Goal: Task Accomplishment & Management: Use online tool/utility

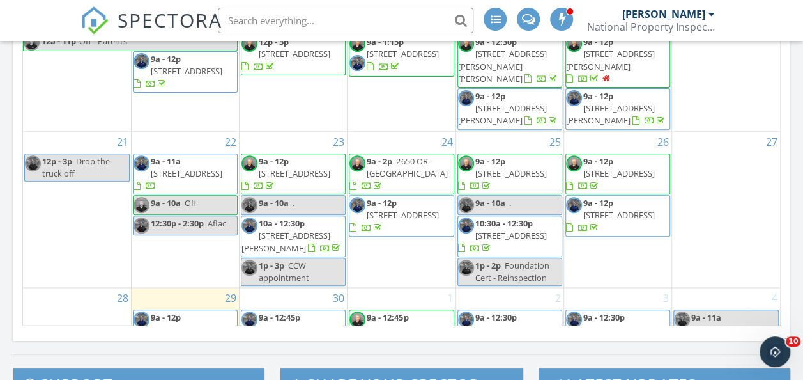
scroll to position [766, 0]
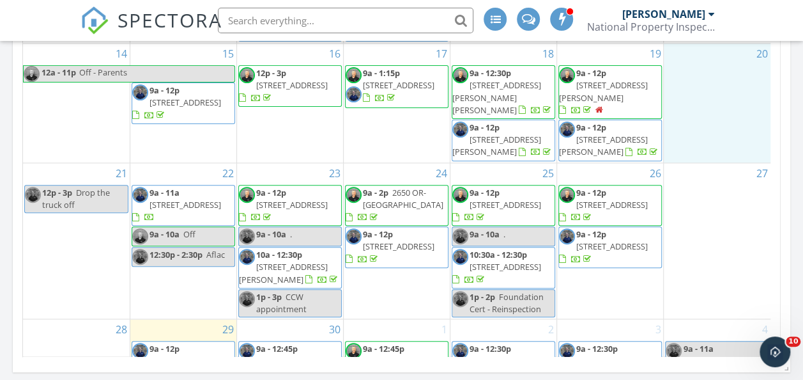
drag, startPoint x: 769, startPoint y: 118, endPoint x: 769, endPoint y: 138, distance: 20.5
click at [769, 138] on div "20" at bounding box center [717, 102] width 107 height 118
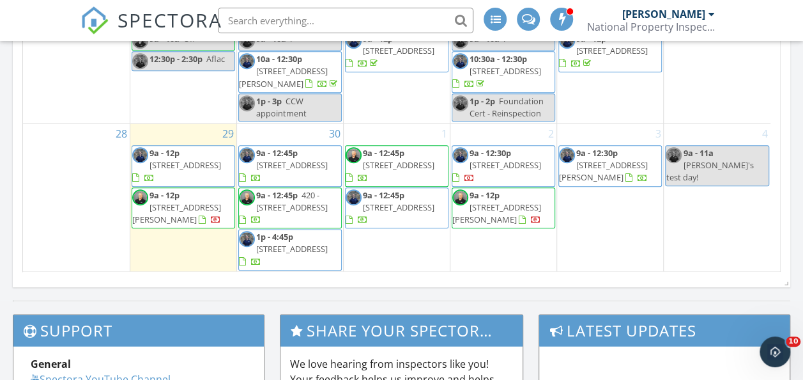
scroll to position [116, 0]
click at [173, 204] on span "467 Williamson Way, Ashland 97520" at bounding box center [176, 213] width 89 height 24
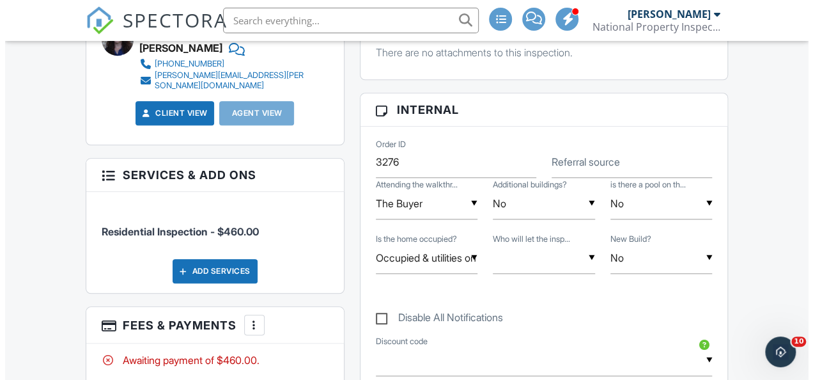
scroll to position [548, 0]
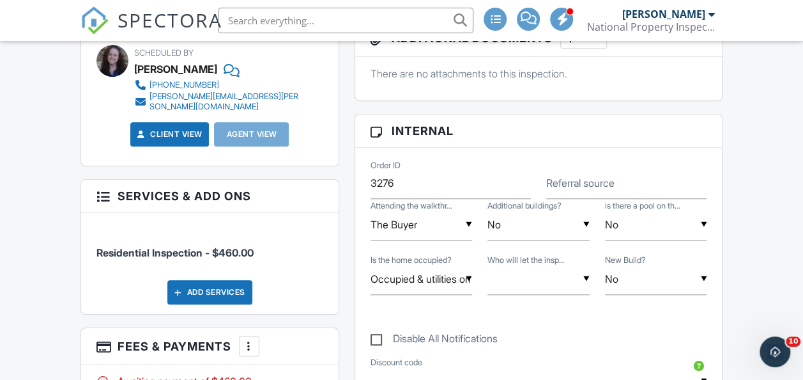
click at [243, 339] on div at bounding box center [249, 345] width 13 height 13
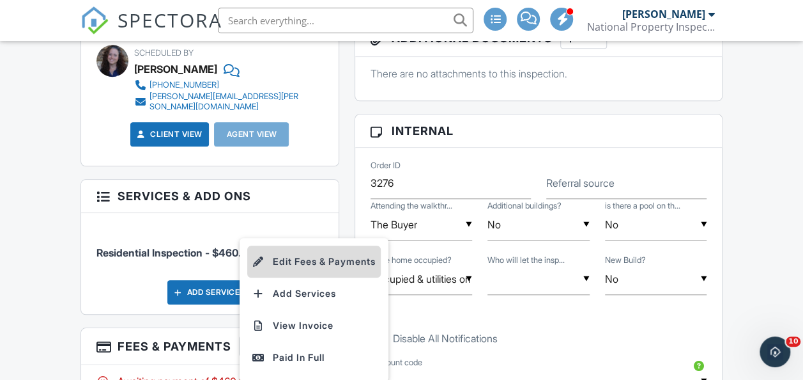
click at [319, 248] on li "Edit Fees & Payments" at bounding box center [314, 261] width 134 height 32
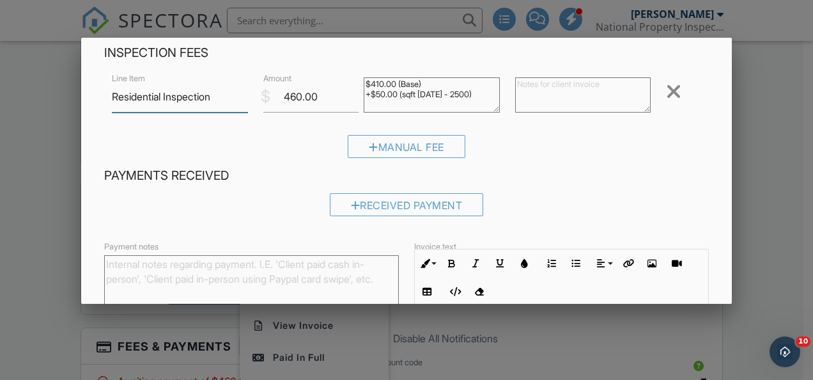
scroll to position [29, 0]
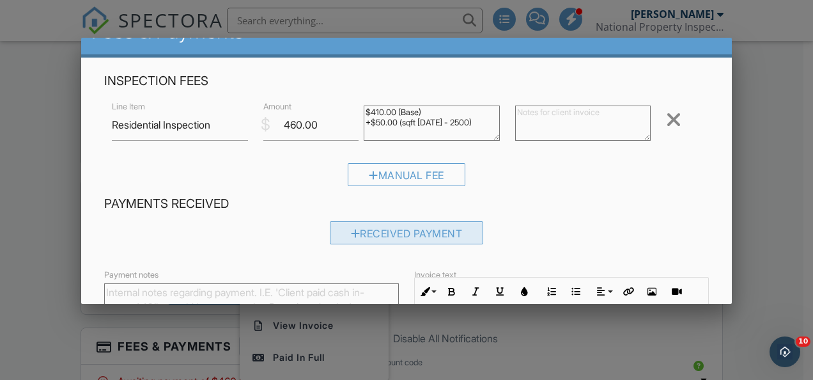
click at [399, 229] on div "Received Payment" at bounding box center [407, 232] width 154 height 23
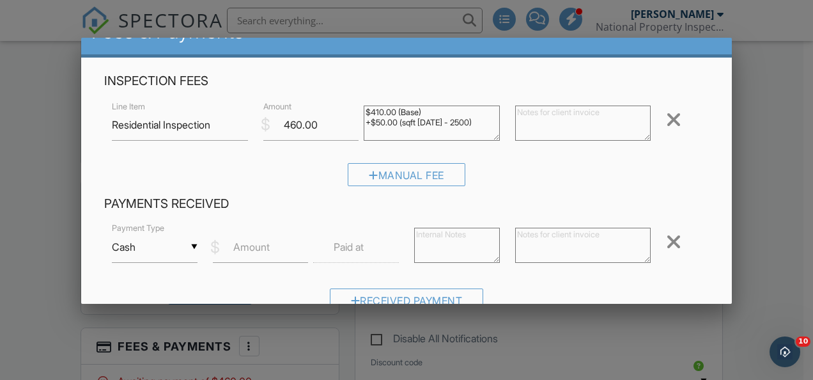
click at [189, 244] on input "Cash" at bounding box center [155, 246] width 86 height 31
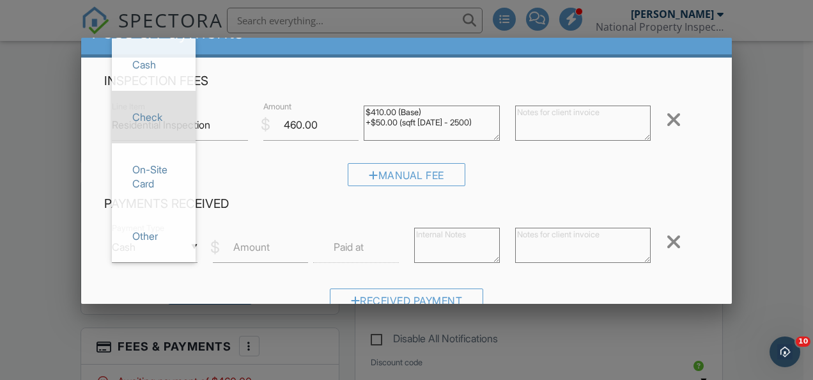
click at [161, 112] on span "Check" at bounding box center [153, 117] width 63 height 32
type input "Check"
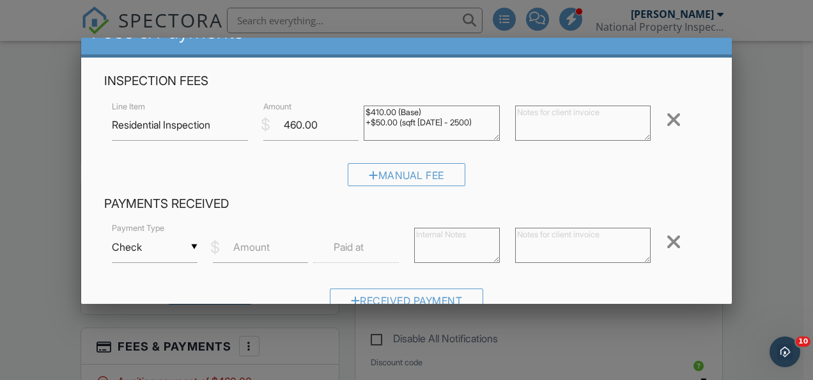
click at [258, 249] on label "Amount" at bounding box center [251, 247] width 36 height 14
click at [258, 249] on input "Amount" at bounding box center [261, 246] width 96 height 31
type input "460.00"
click at [358, 243] on label "Paid at" at bounding box center [349, 247] width 30 height 14
click at [353, 249] on label "Paid at" at bounding box center [349, 247] width 30 height 14
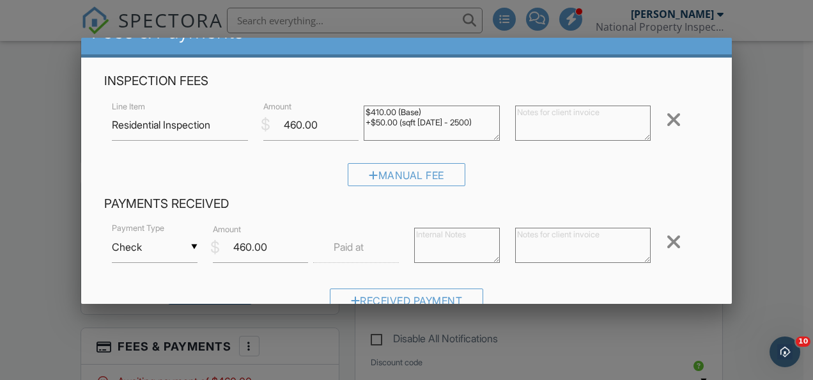
click at [349, 236] on input "text" at bounding box center [356, 246] width 86 height 31
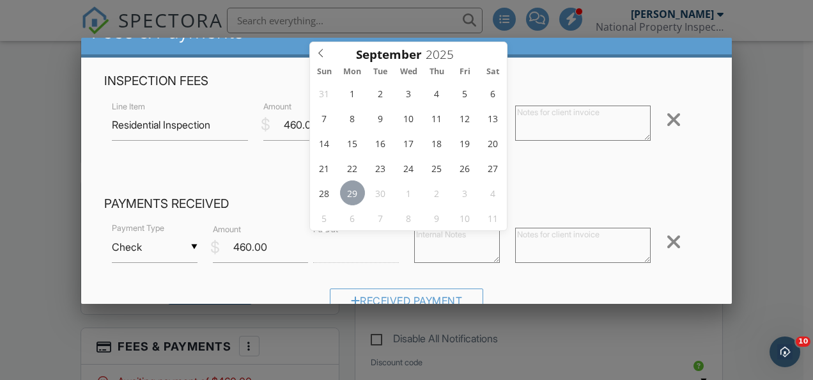
type input "09/29/2025 12:00 PM"
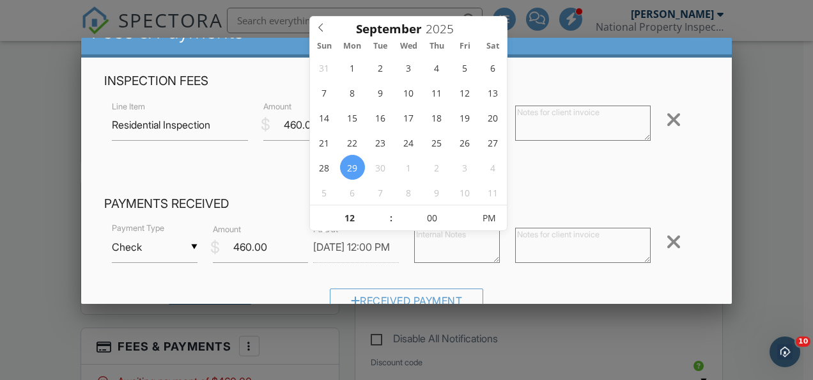
click at [454, 250] on textarea at bounding box center [457, 244] width 86 height 35
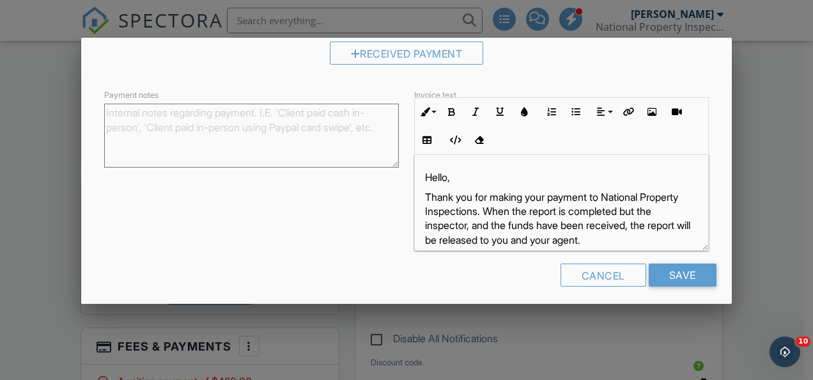
scroll to position [282, 0]
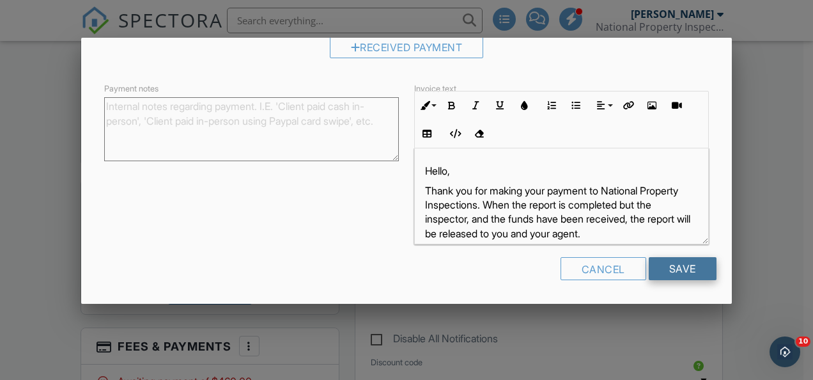
type textarea "check #532"
click at [672, 268] on input "Save" at bounding box center [683, 268] width 68 height 23
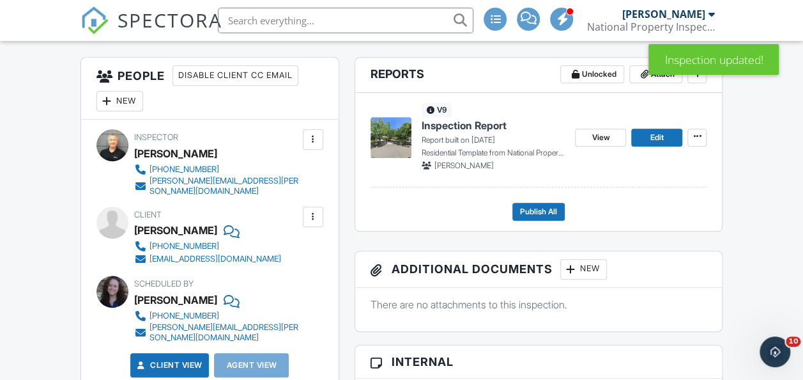
scroll to position [308, 0]
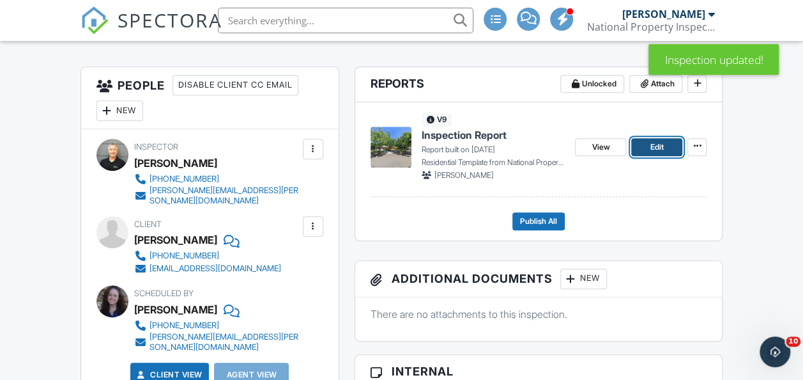
click at [653, 142] on span "Edit" at bounding box center [656, 147] width 13 height 13
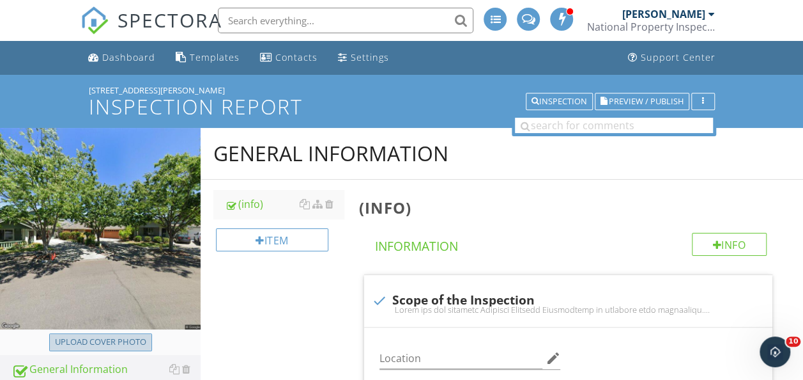
click at [114, 333] on button "Upload cover photo" at bounding box center [100, 342] width 103 height 18
type input "C:\fakepath\P1060001.JPG"
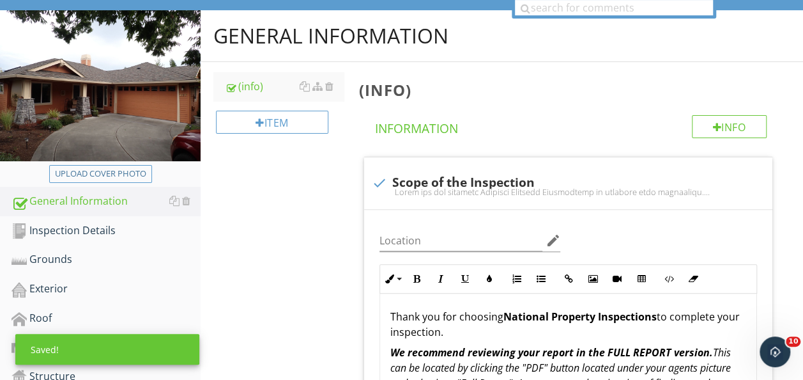
scroll to position [104, 0]
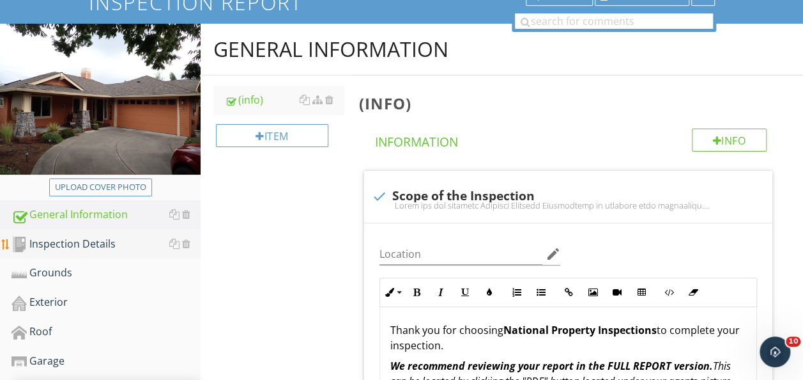
click at [84, 252] on link "Inspection Details" at bounding box center [106, 243] width 189 height 29
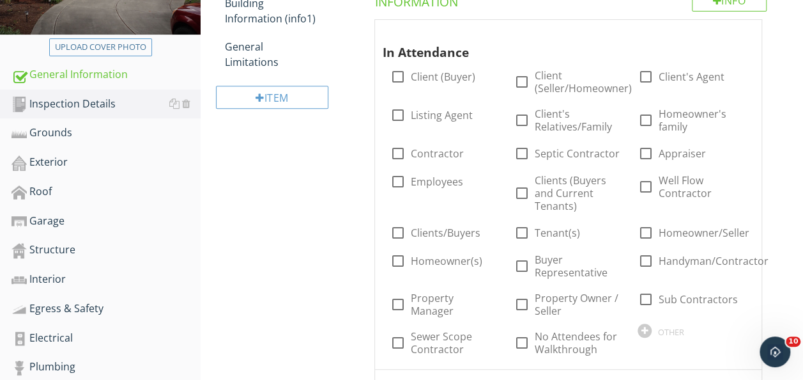
scroll to position [261, 0]
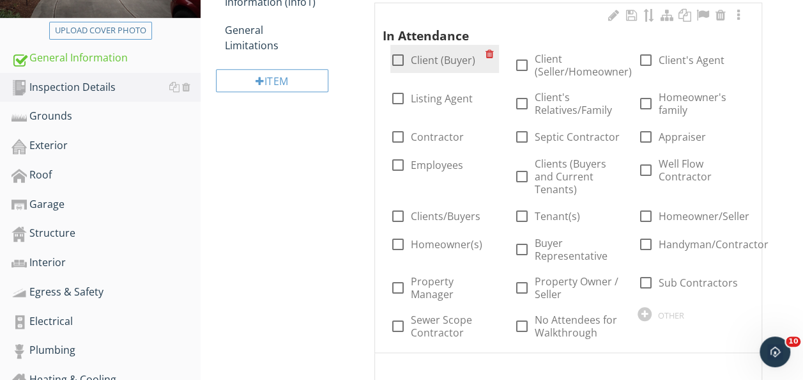
click at [397, 61] on div at bounding box center [398, 60] width 22 height 22
click at [396, 60] on div at bounding box center [398, 60] width 22 height 22
checkbox input "false"
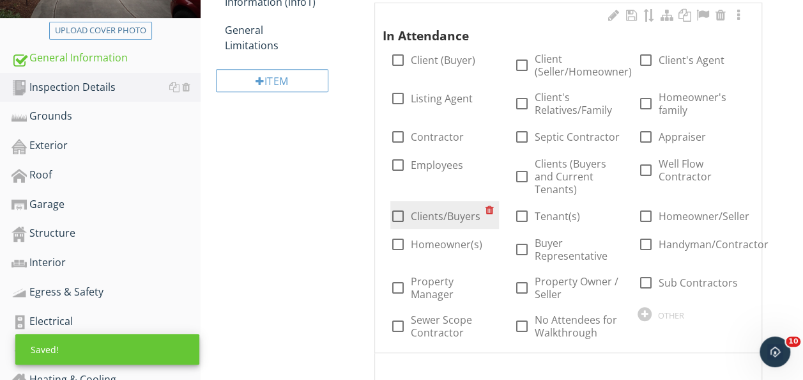
click at [395, 219] on div at bounding box center [398, 216] width 22 height 22
checkbox input "true"
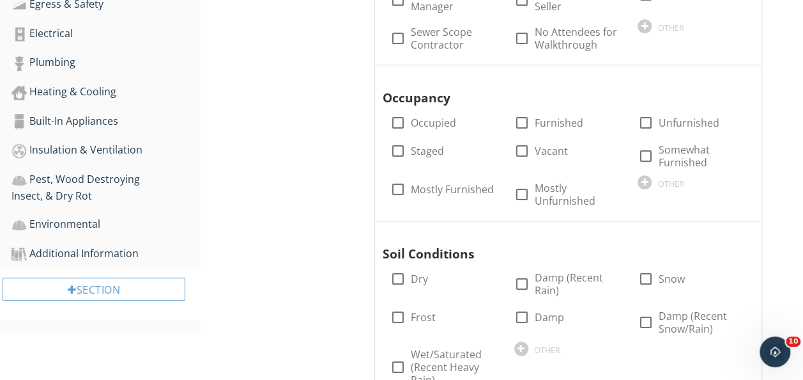
scroll to position [615, 0]
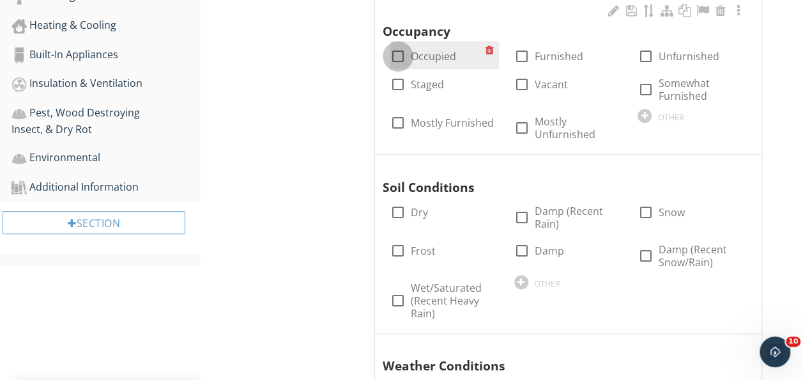
drag, startPoint x: 397, startPoint y: 56, endPoint x: 469, endPoint y: 59, distance: 71.7
click at [397, 56] on div at bounding box center [398, 56] width 22 height 22
checkbox input "true"
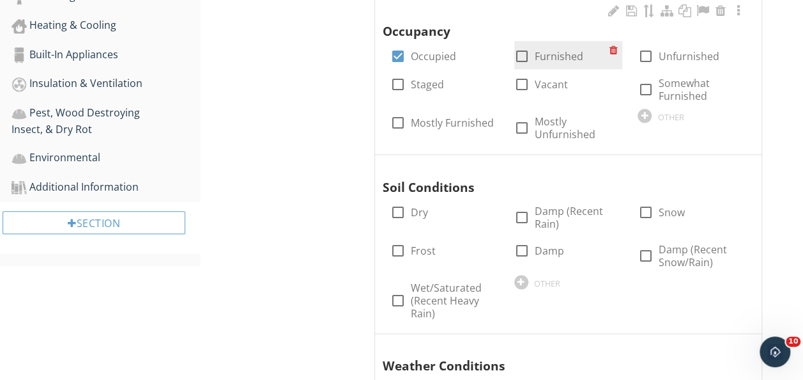
click at [520, 52] on div at bounding box center [522, 56] width 22 height 22
checkbox input "true"
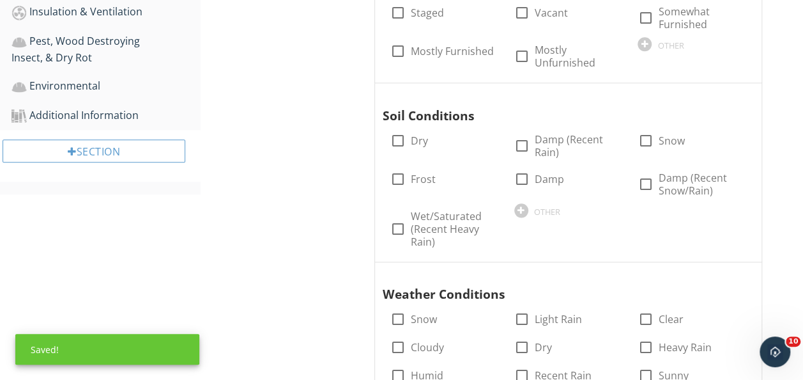
scroll to position [691, 0]
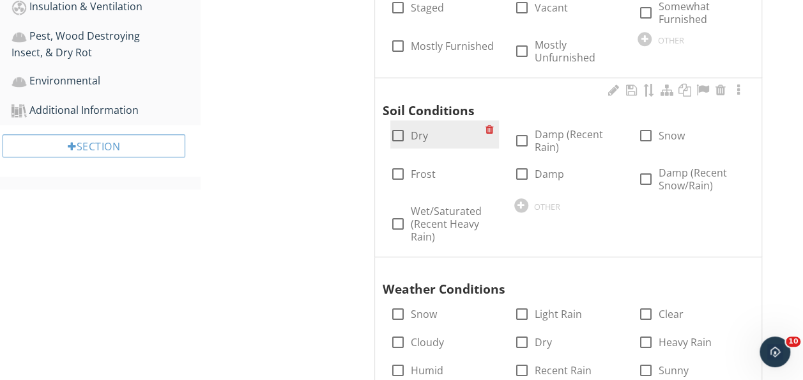
click at [401, 125] on div at bounding box center [398, 136] width 22 height 22
checkbox input "true"
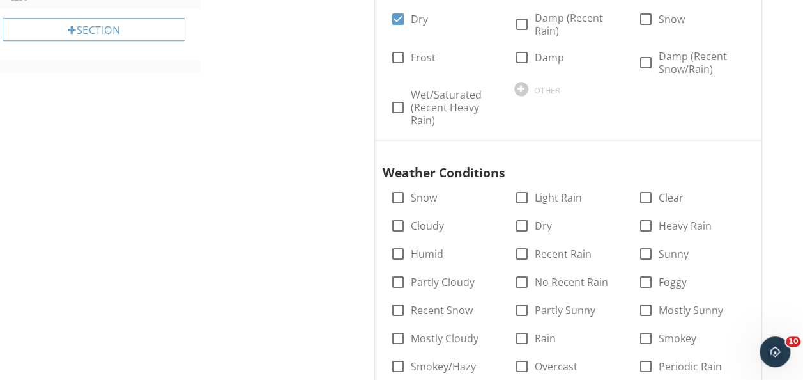
scroll to position [865, 0]
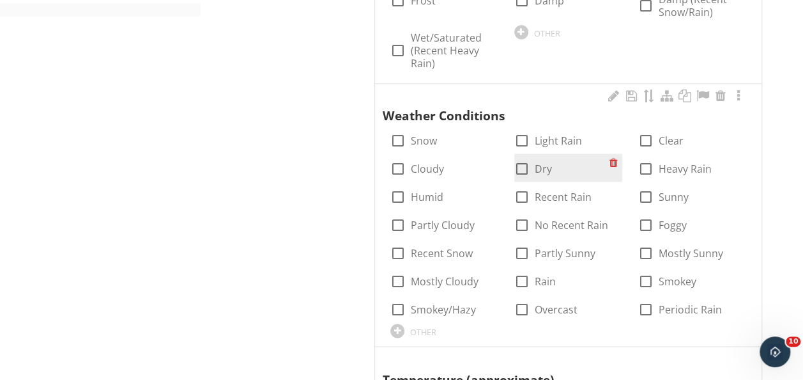
drag, startPoint x: 401, startPoint y: 216, endPoint x: 585, endPoint y: 179, distance: 188.4
click at [401, 216] on div at bounding box center [398, 225] width 22 height 22
checkbox input "true"
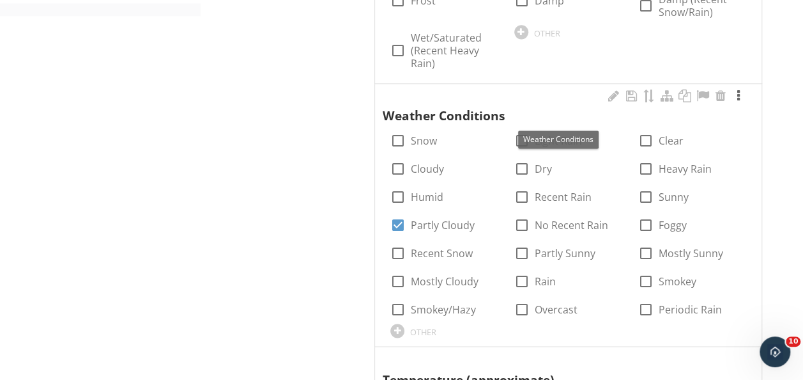
click at [739, 93] on div at bounding box center [738, 95] width 15 height 13
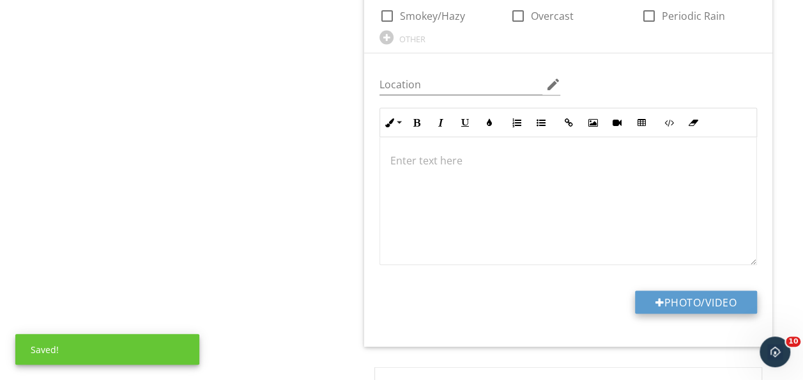
scroll to position [1207, 0]
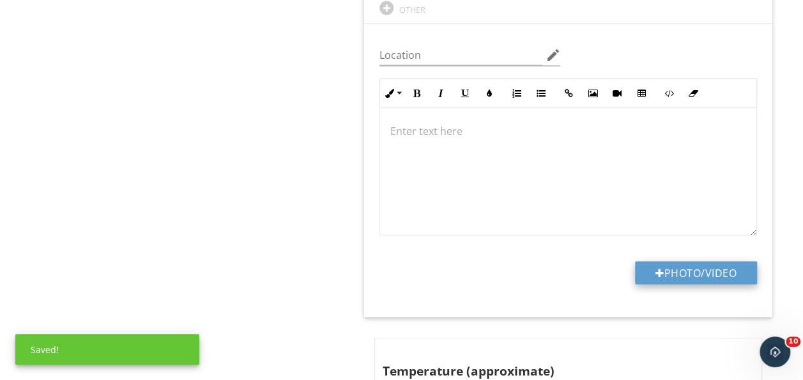
click at [708, 272] on button "Photo/Video" at bounding box center [696, 272] width 122 height 23
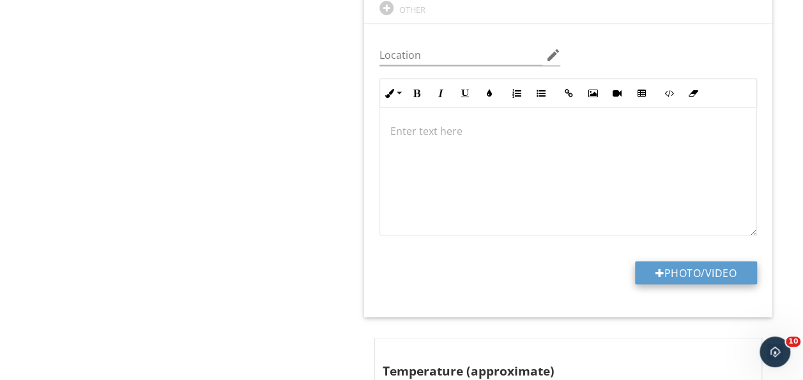
type input "C:\fakepath\IMG_7999.JPG"
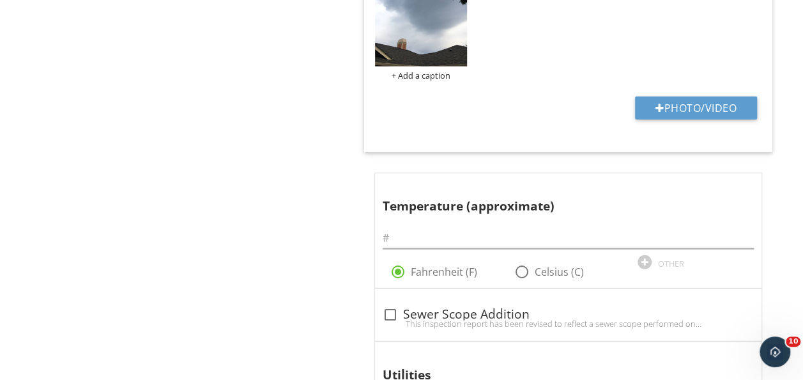
scroll to position [1635, 0]
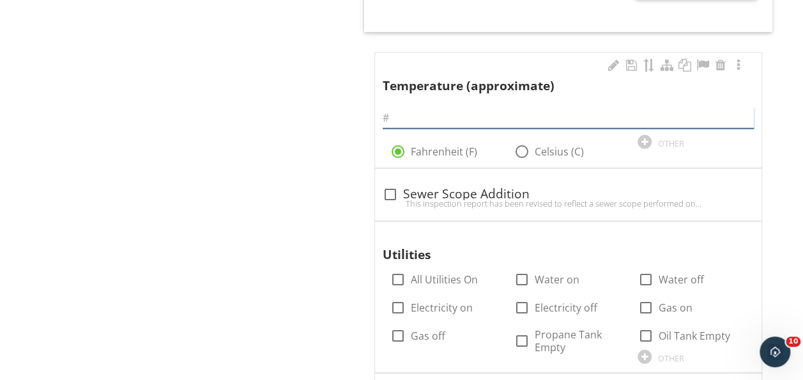
click at [468, 107] on input "text" at bounding box center [568, 117] width 371 height 21
type input "65"
click at [734, 61] on div at bounding box center [738, 65] width 15 height 13
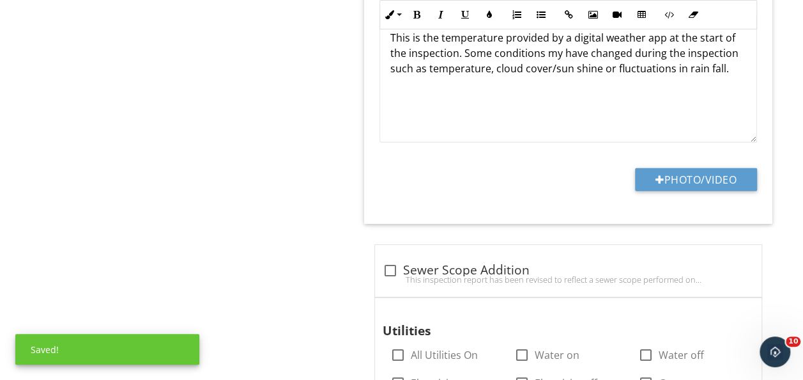
scroll to position [1886, 0]
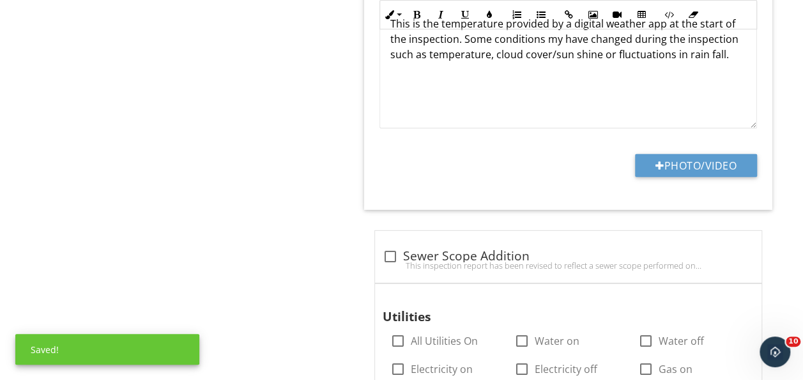
click at [727, 175] on div "Photo/Video" at bounding box center [568, 170] width 393 height 33
click at [729, 167] on button "Photo/Video" at bounding box center [696, 165] width 122 height 23
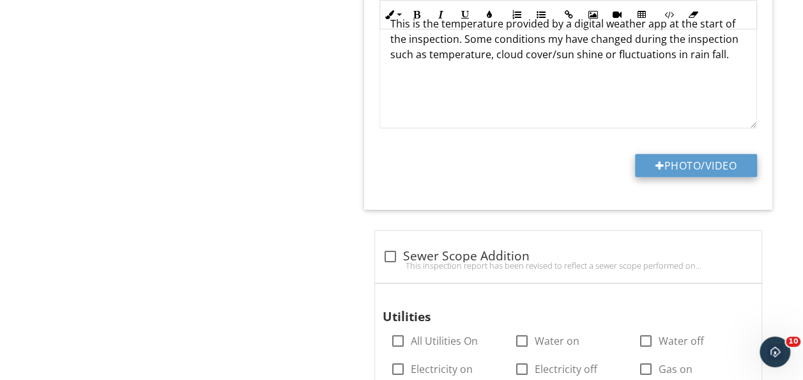
type input "C:\fakepath\IMG_7997.PNG"
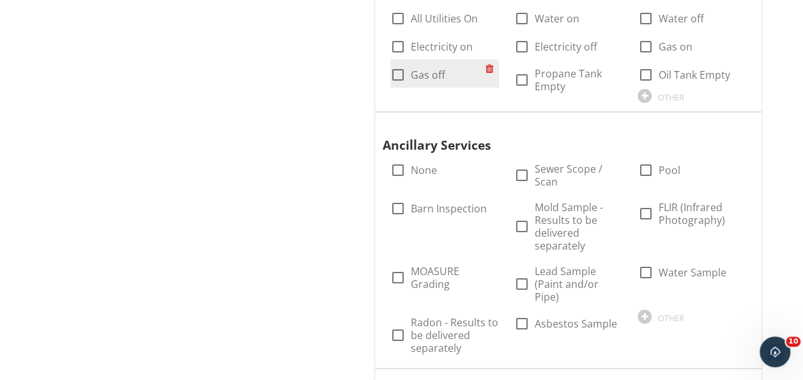
scroll to position [2389, 0]
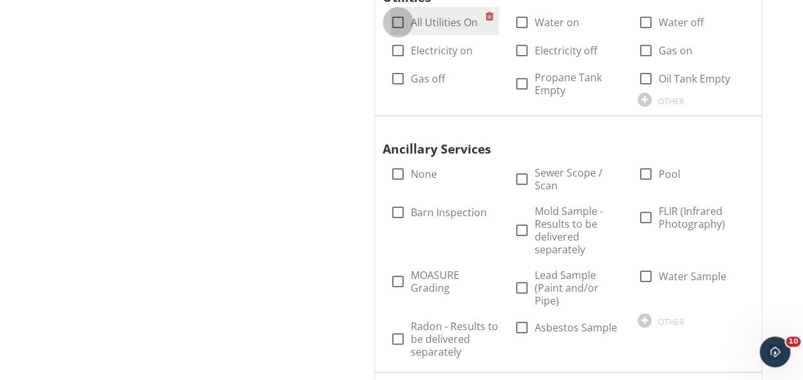
click at [401, 12] on div at bounding box center [398, 23] width 22 height 22
checkbox input "true"
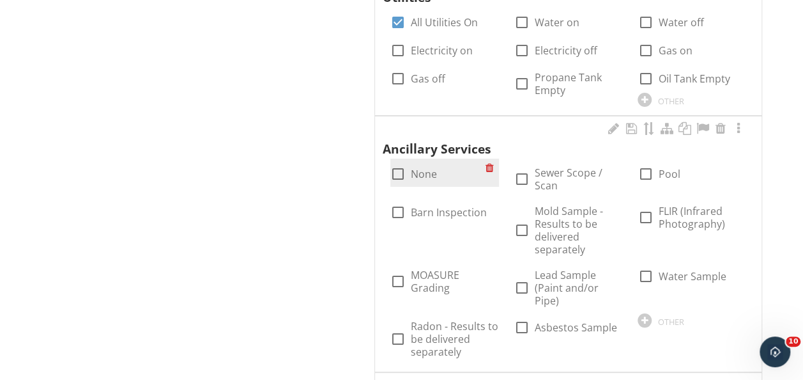
click at [403, 164] on div at bounding box center [398, 174] width 22 height 22
checkbox input "true"
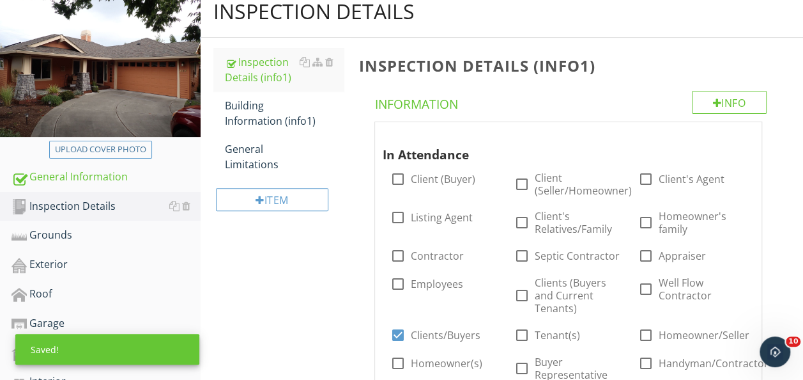
scroll to position [87, 0]
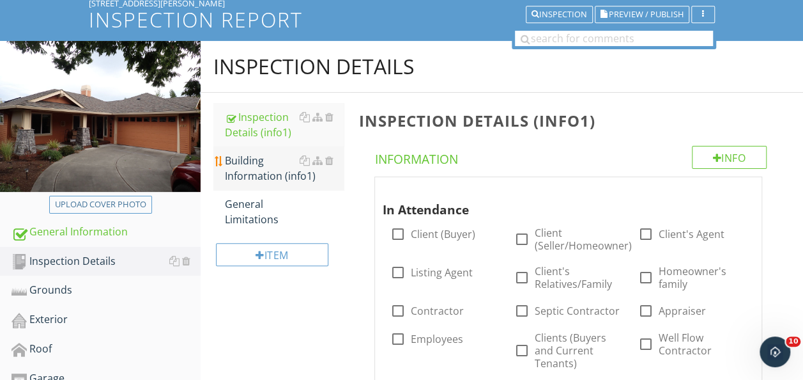
click at [281, 171] on div "Building Information (info1)" at bounding box center [284, 168] width 119 height 31
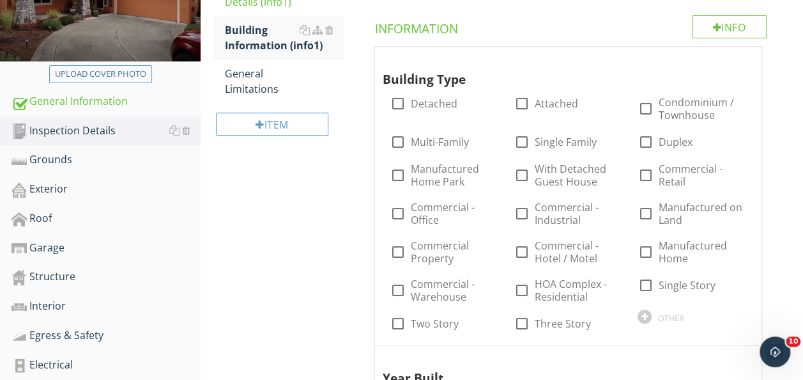
scroll to position [229, 0]
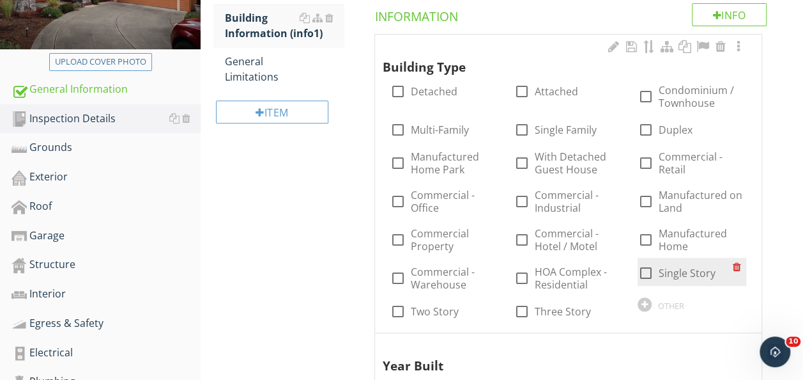
click at [650, 271] on div at bounding box center [646, 273] width 22 height 22
checkbox input "true"
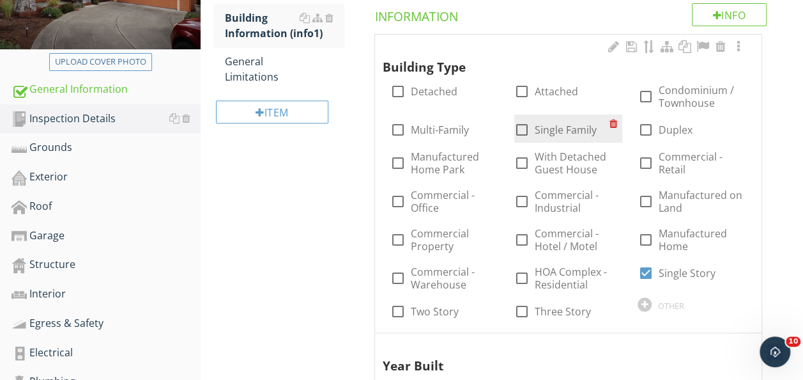
click at [529, 130] on div at bounding box center [522, 130] width 22 height 22
checkbox input "true"
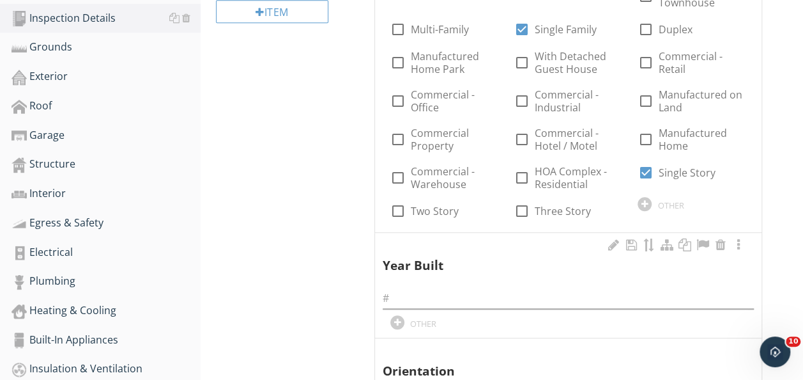
scroll to position [372, 0]
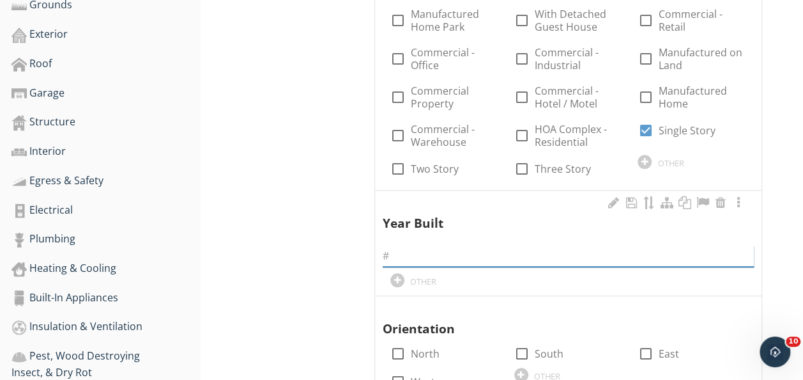
click at [485, 254] on input "text" at bounding box center [568, 255] width 371 height 21
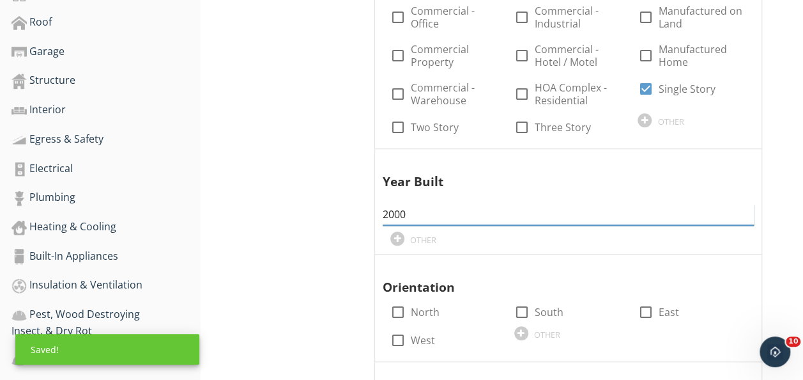
scroll to position [477, 0]
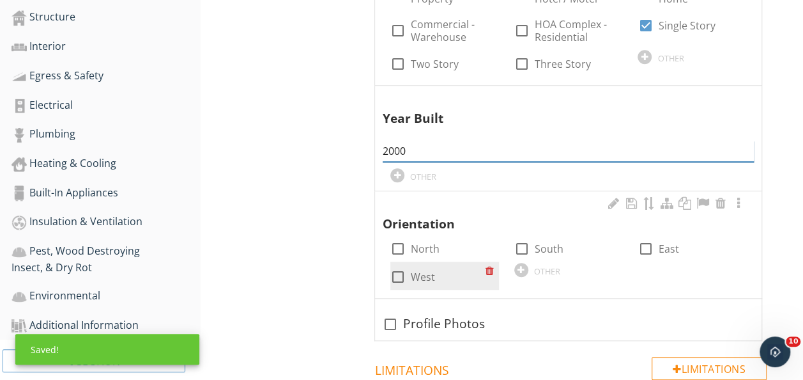
type input "2000"
click at [399, 275] on div at bounding box center [398, 277] width 22 height 22
checkbox input "true"
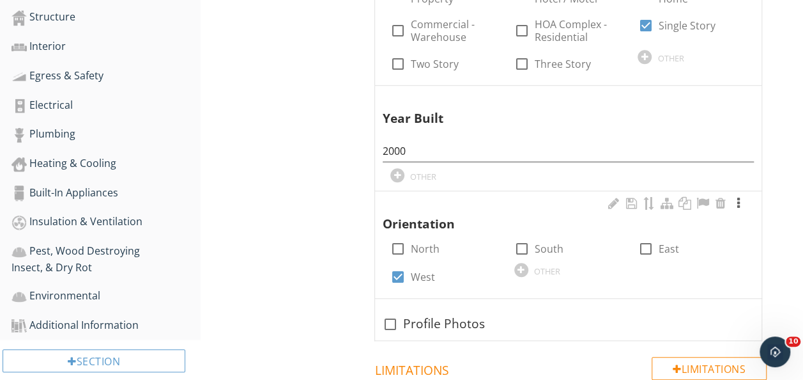
click at [739, 199] on div at bounding box center [738, 203] width 15 height 13
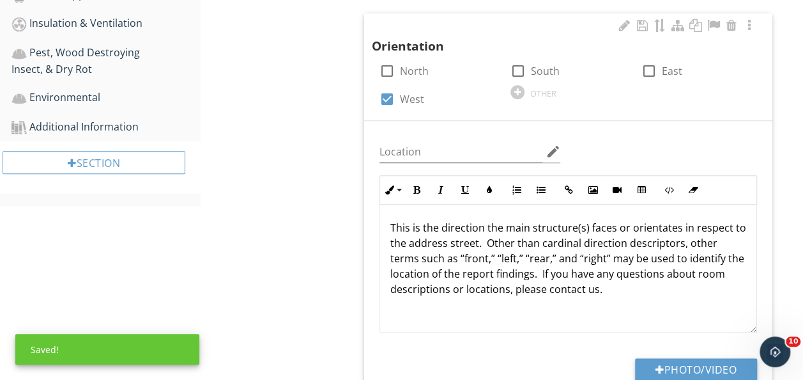
scroll to position [723, 0]
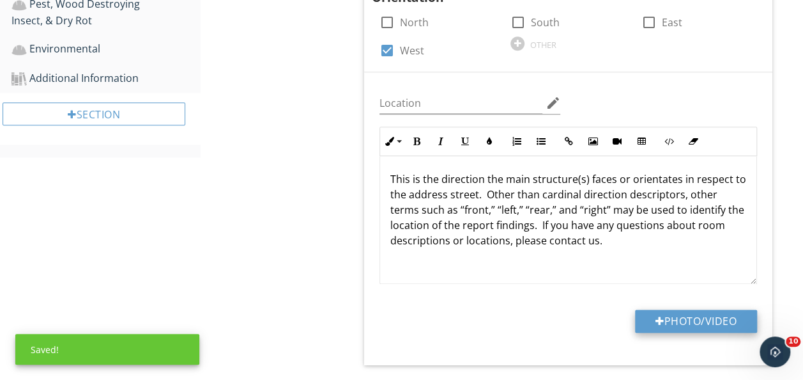
click at [713, 324] on button "Photo/Video" at bounding box center [696, 320] width 122 height 23
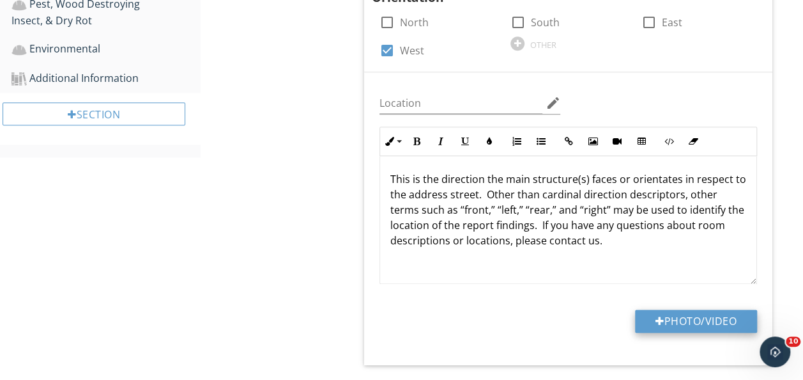
type input "C:\fakepath\P1060002.JPG"
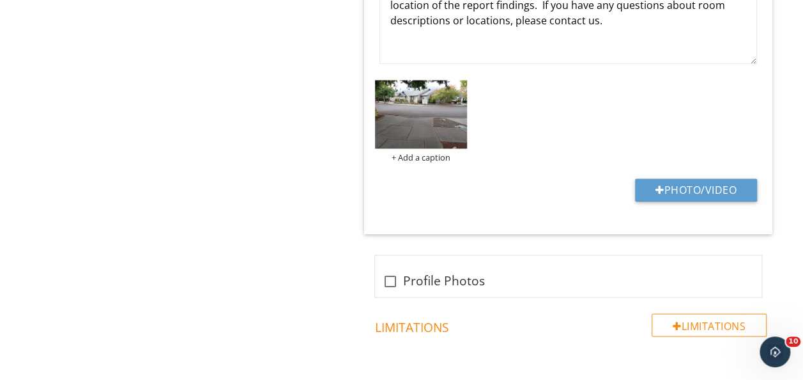
scroll to position [983, 0]
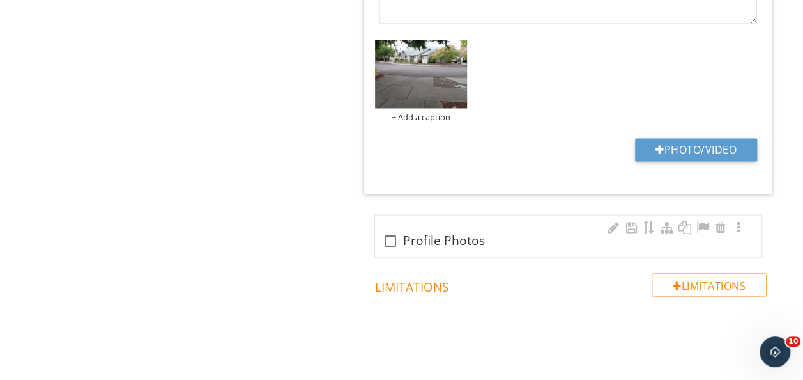
click at [389, 240] on div at bounding box center [391, 240] width 22 height 22
checkbox input "true"
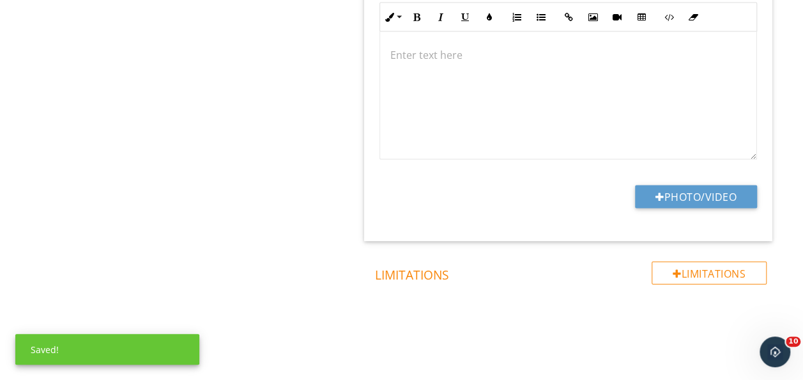
scroll to position [1297, 0]
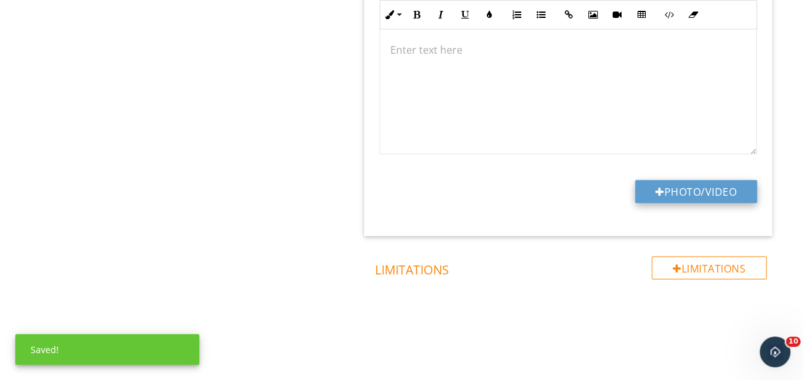
click at [741, 190] on button "Photo/Video" at bounding box center [696, 191] width 122 height 23
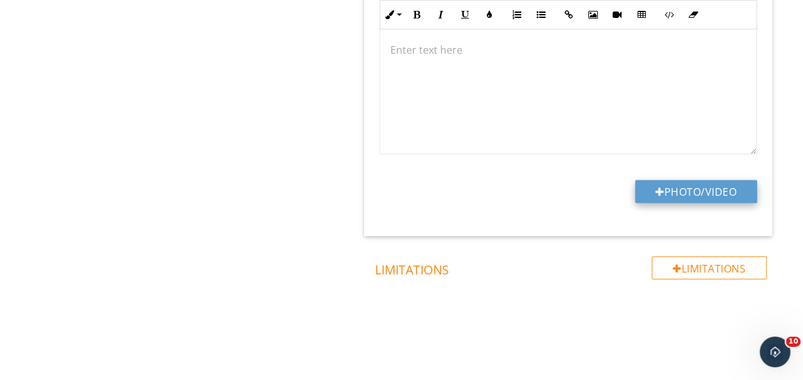
type input "C:\fakepath\P1060001.JPG"
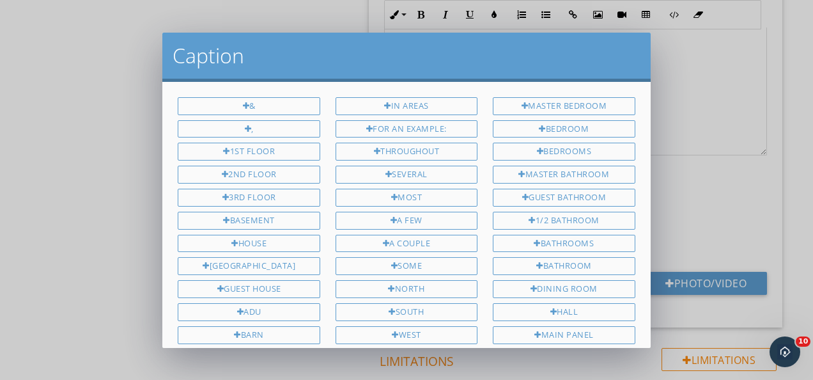
scroll to position [433, 0]
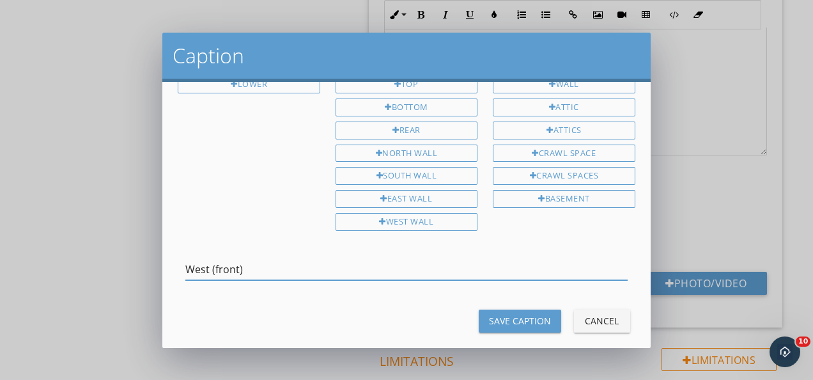
type input "West (front)"
click at [496, 317] on div "Save Caption Cancel" at bounding box center [406, 320] width 472 height 31
click at [493, 312] on button "Save Caption" at bounding box center [520, 320] width 82 height 23
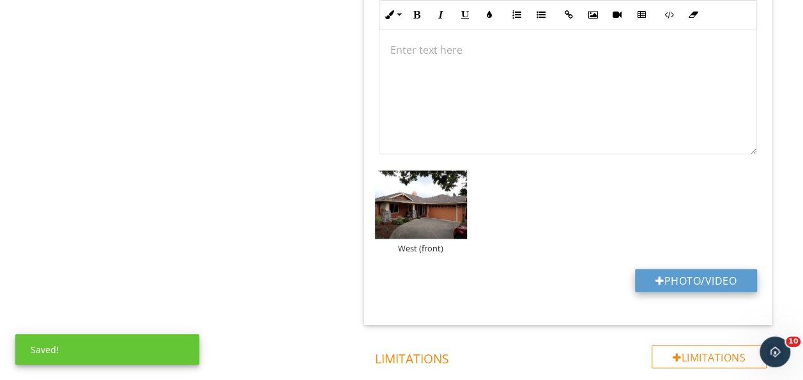
click at [668, 270] on button "Photo/Video" at bounding box center [696, 280] width 122 height 23
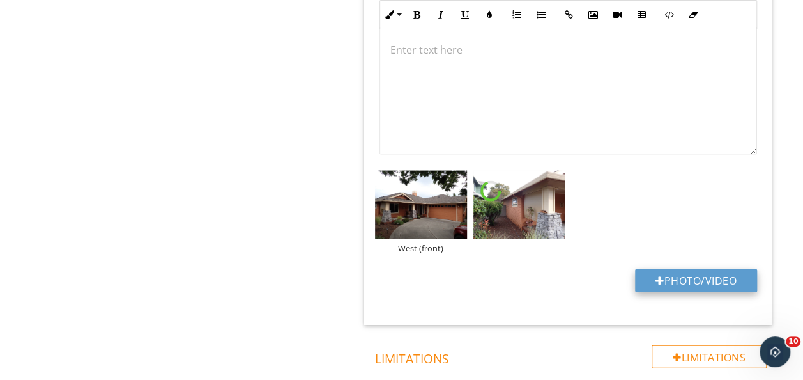
click at [723, 273] on button "Photo/Video" at bounding box center [696, 280] width 122 height 23
type input "C:\fakepath\P1060008.JPG"
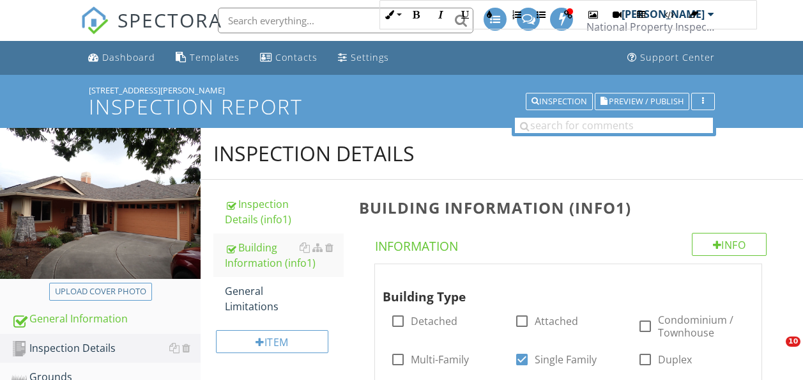
scroll to position [1297, 0]
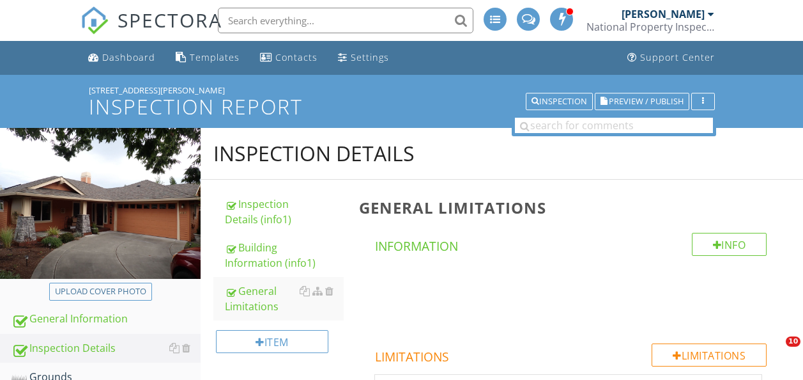
scroll to position [3013, 0]
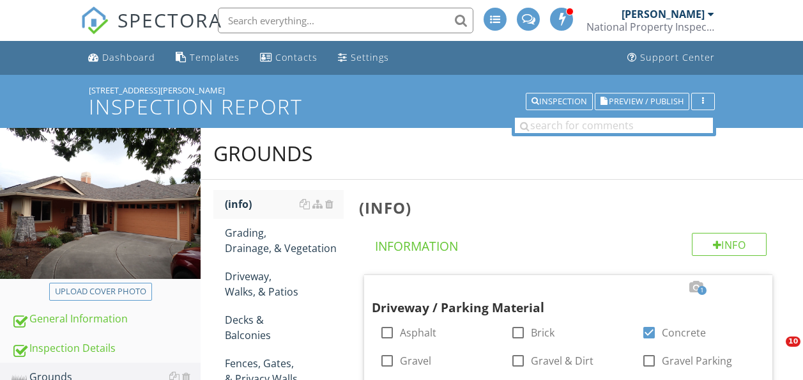
scroll to position [1102, 0]
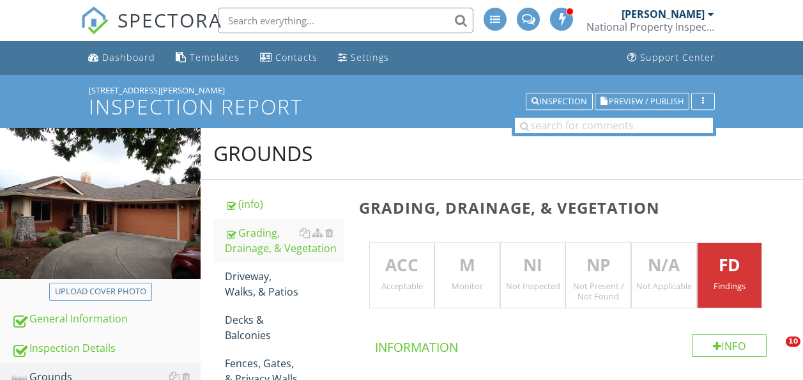
scroll to position [1101, 0]
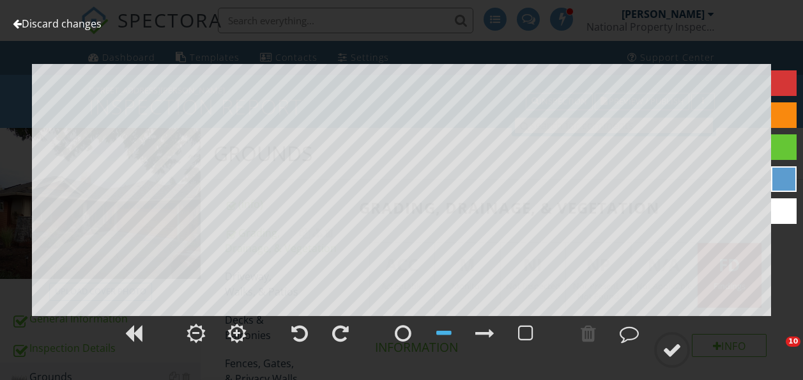
scroll to position [1712, 0]
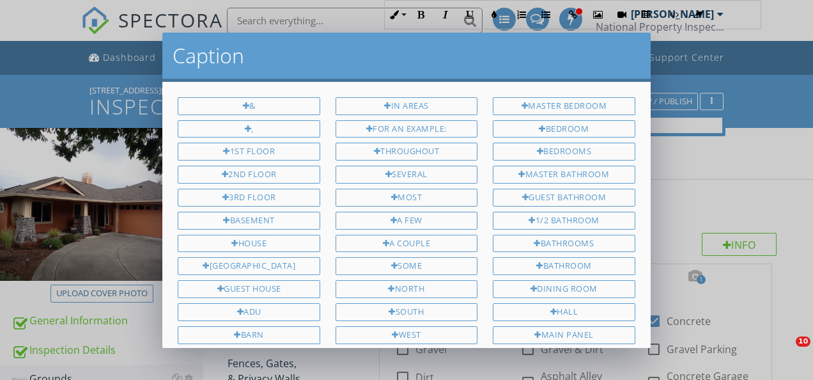
scroll to position [1385, 0]
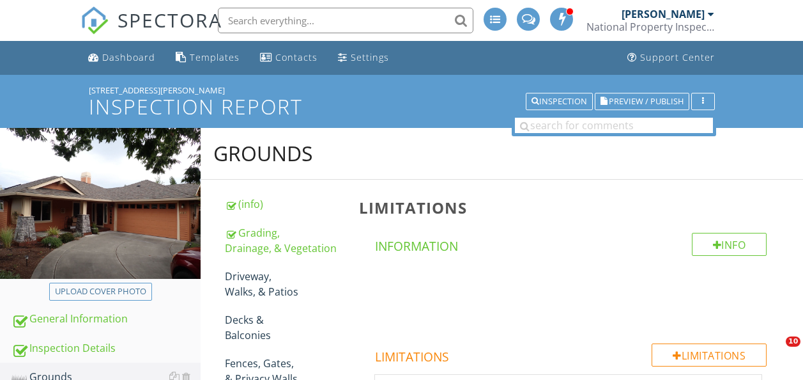
scroll to position [1259, 0]
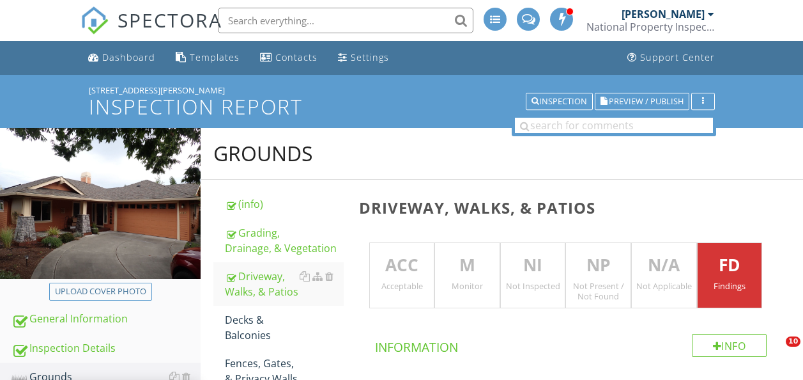
scroll to position [1761, 0]
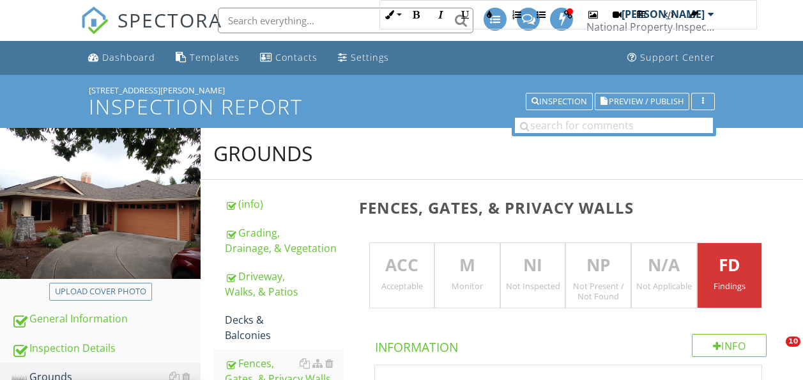
scroll to position [826, 0]
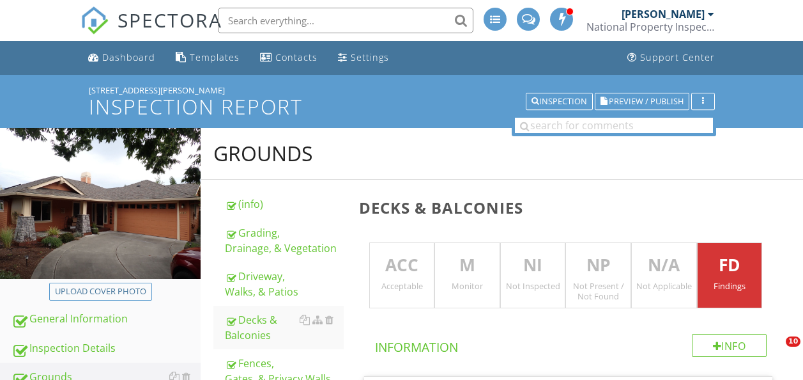
scroll to position [895, 0]
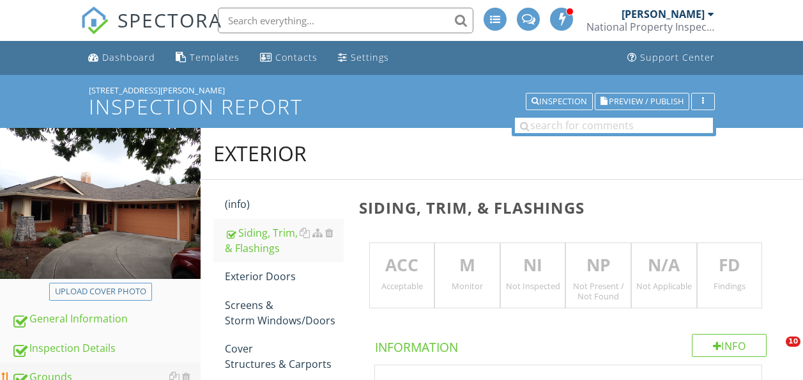
scroll to position [284, 0]
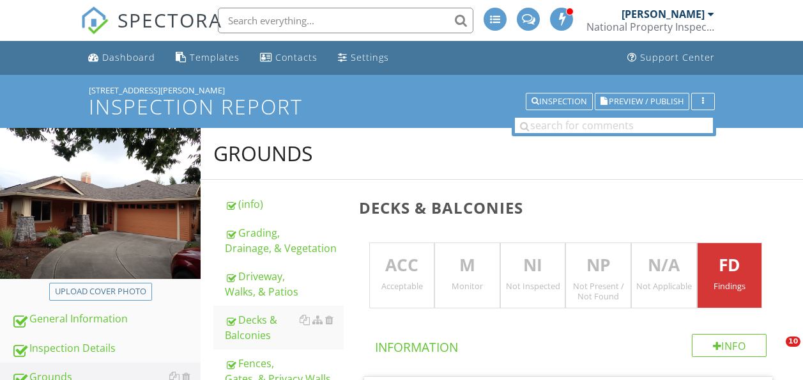
scroll to position [4947, 0]
